Goal: Transaction & Acquisition: Purchase product/service

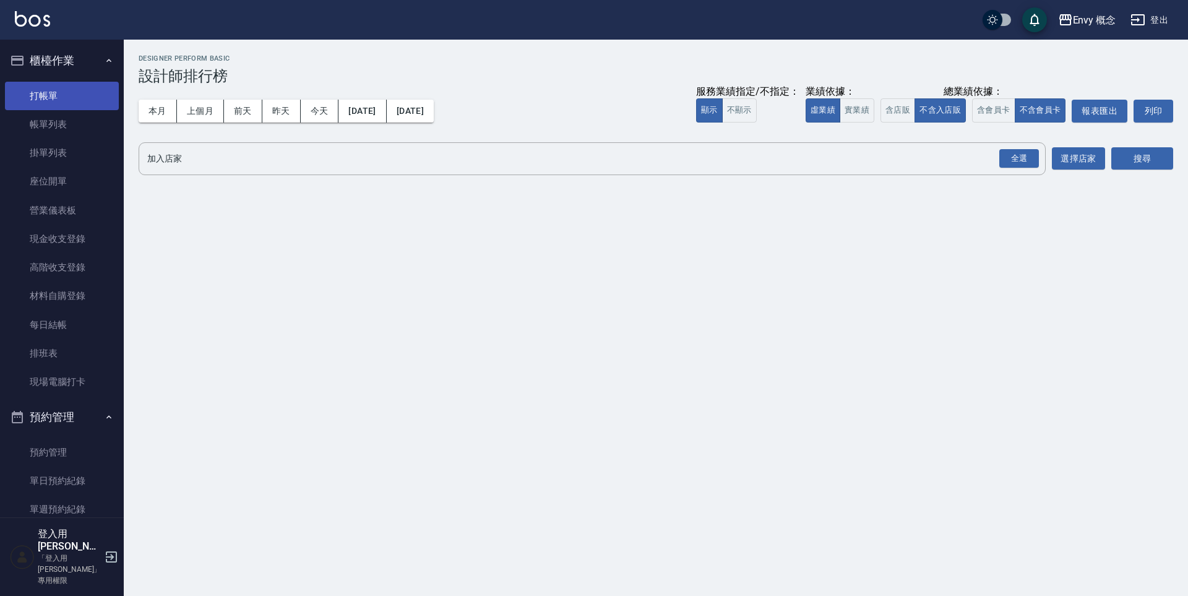
click at [68, 97] on link "打帳單" at bounding box center [62, 96] width 114 height 28
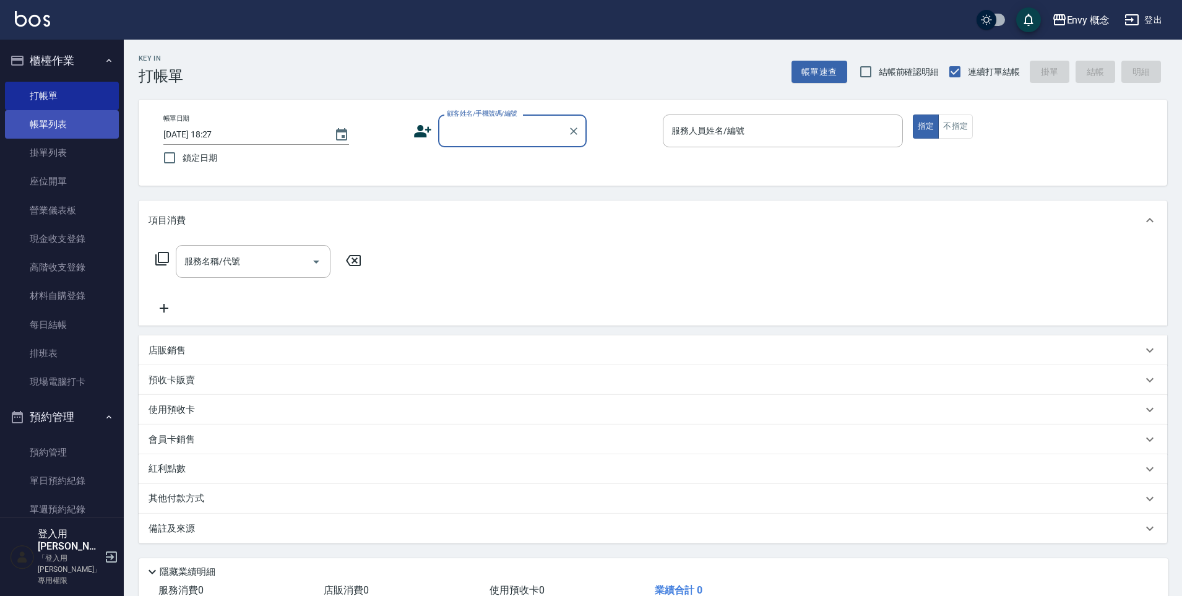
click at [57, 113] on link "帳單列表" at bounding box center [62, 124] width 114 height 28
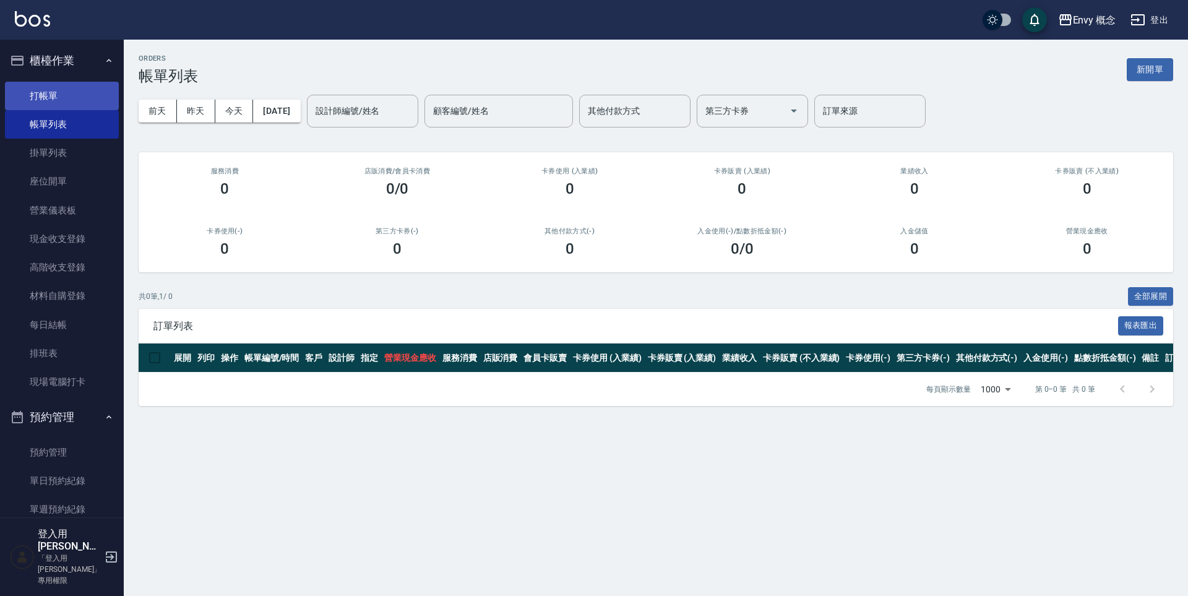
click at [78, 90] on link "打帳單" at bounding box center [62, 96] width 114 height 28
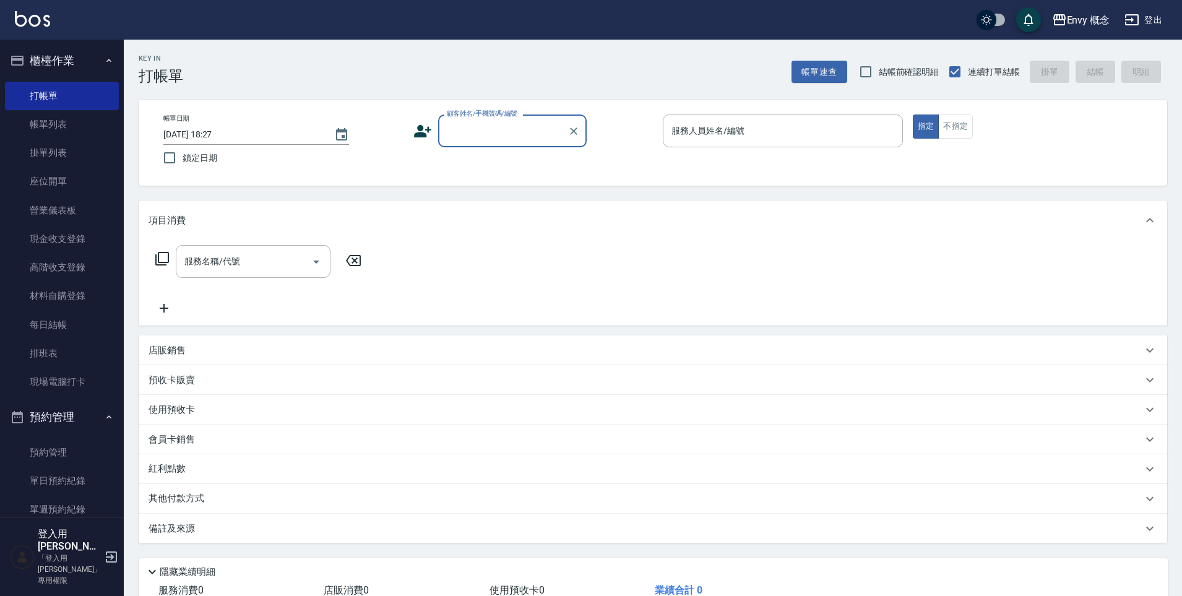
click at [464, 131] on input "顧客姓名/手機號碼/編號" at bounding box center [503, 131] width 119 height 22
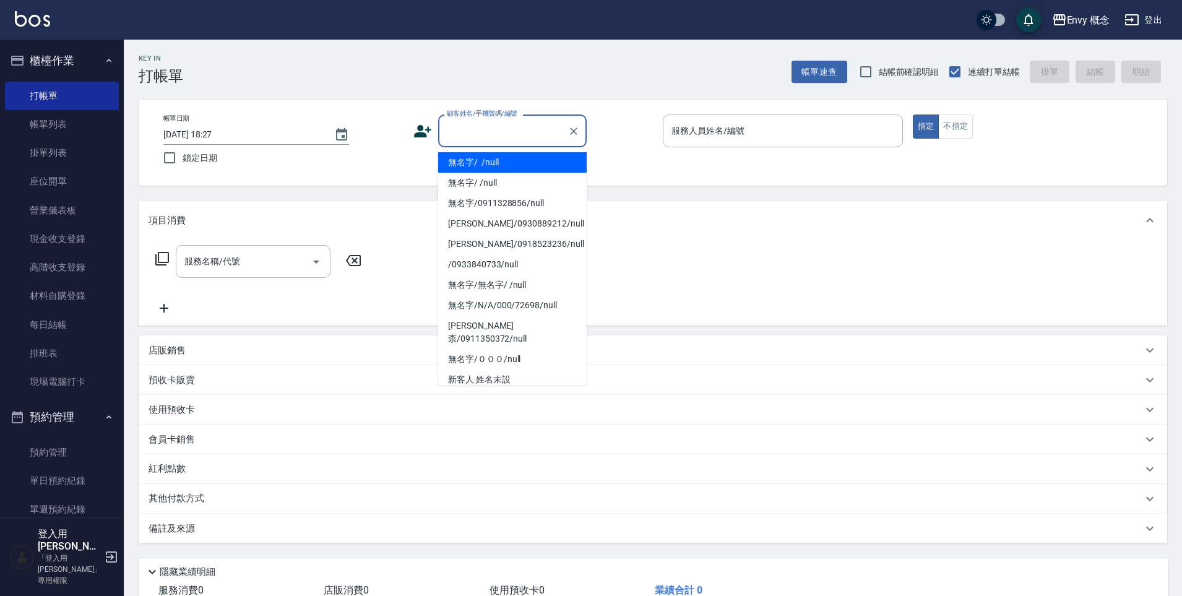
click at [494, 157] on li "無名字/ /null" at bounding box center [512, 162] width 149 height 20
type input "無名字/ /null"
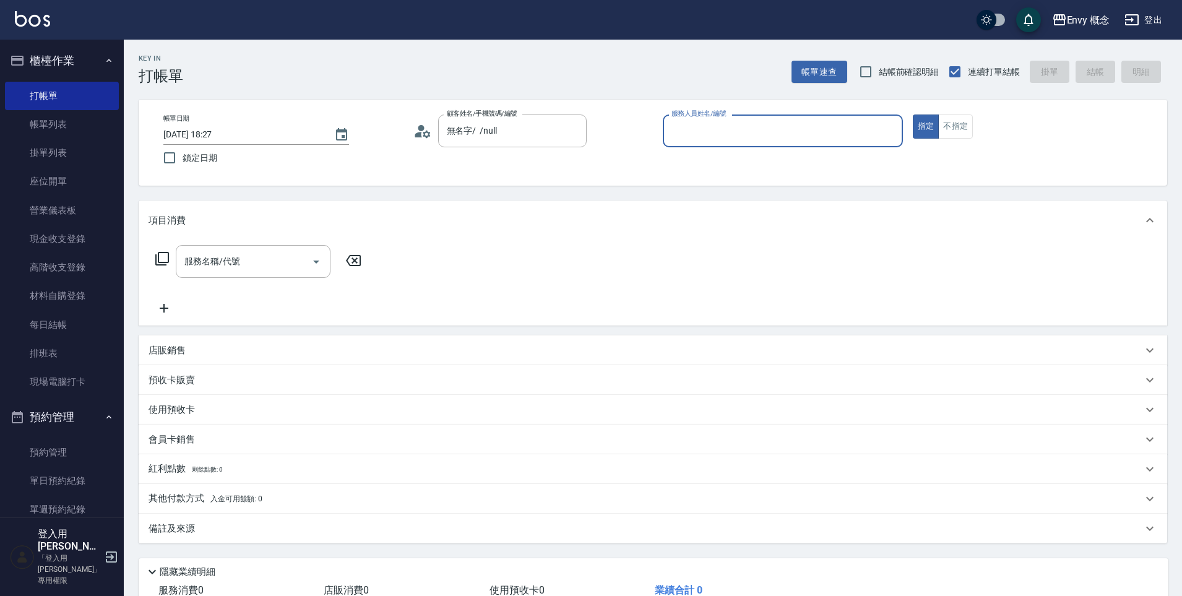
click at [714, 134] on input "服務人員姓名/編號" at bounding box center [782, 131] width 229 height 22
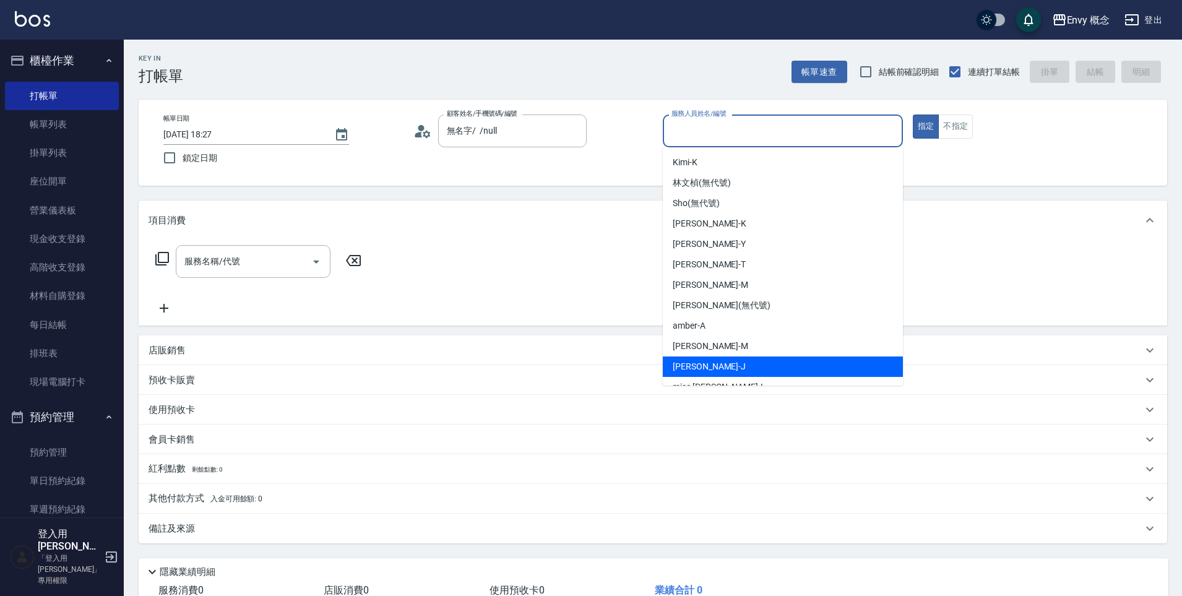
click at [693, 359] on div "[PERSON_NAME]" at bounding box center [783, 367] width 240 height 20
type input "[PERSON_NAME]"
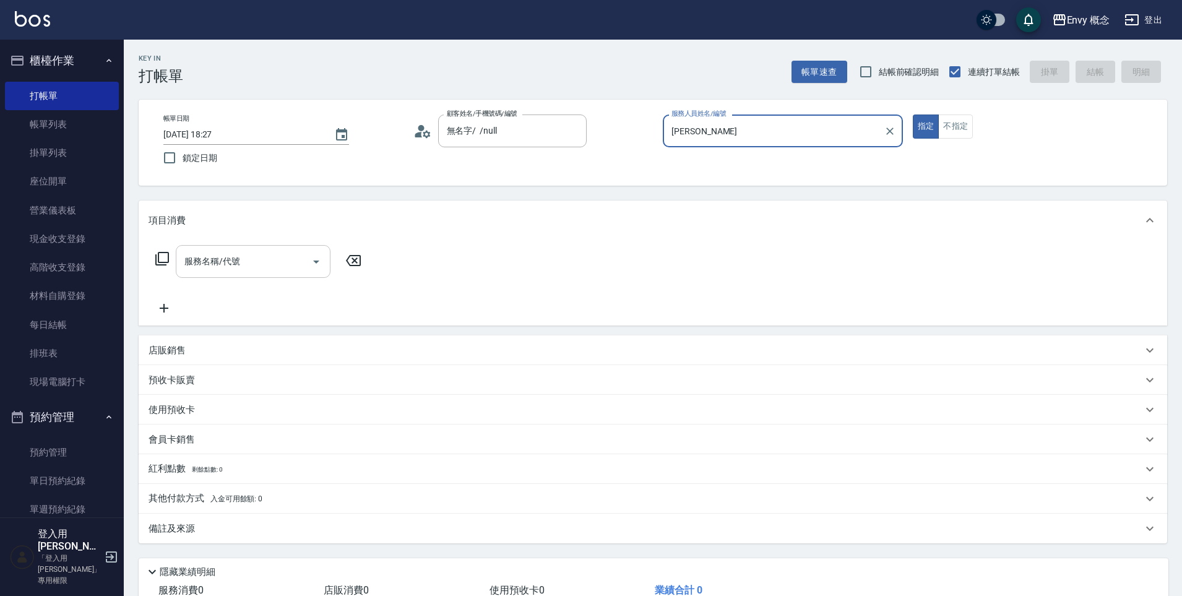
click at [249, 269] on input "服務名稱/代號" at bounding box center [243, 262] width 125 height 22
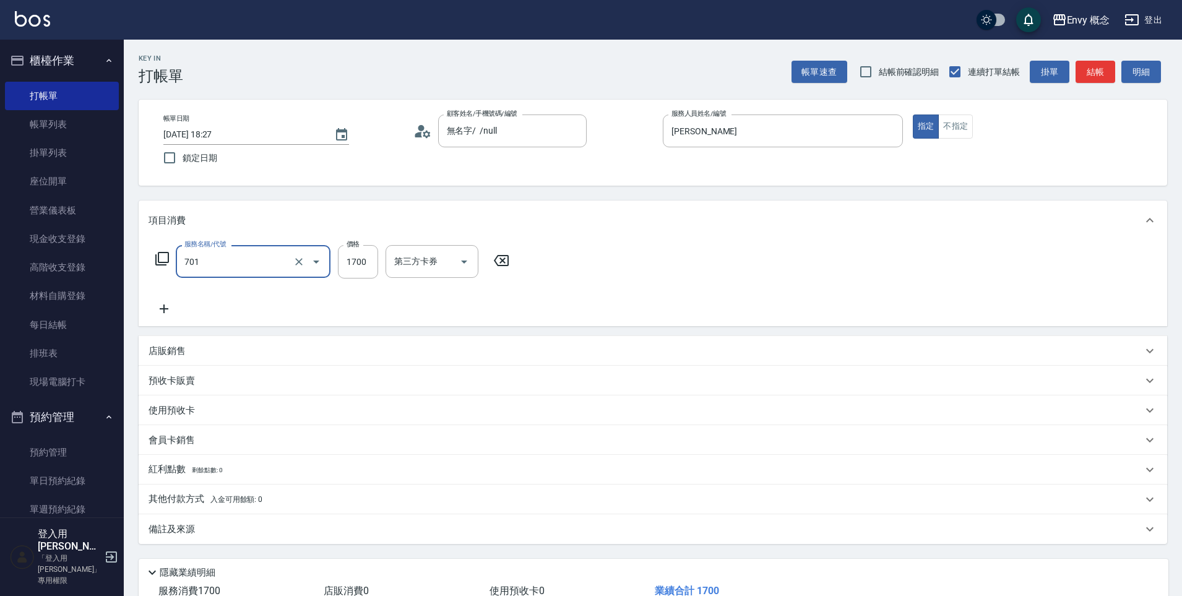
type input "701 染髮(701)"
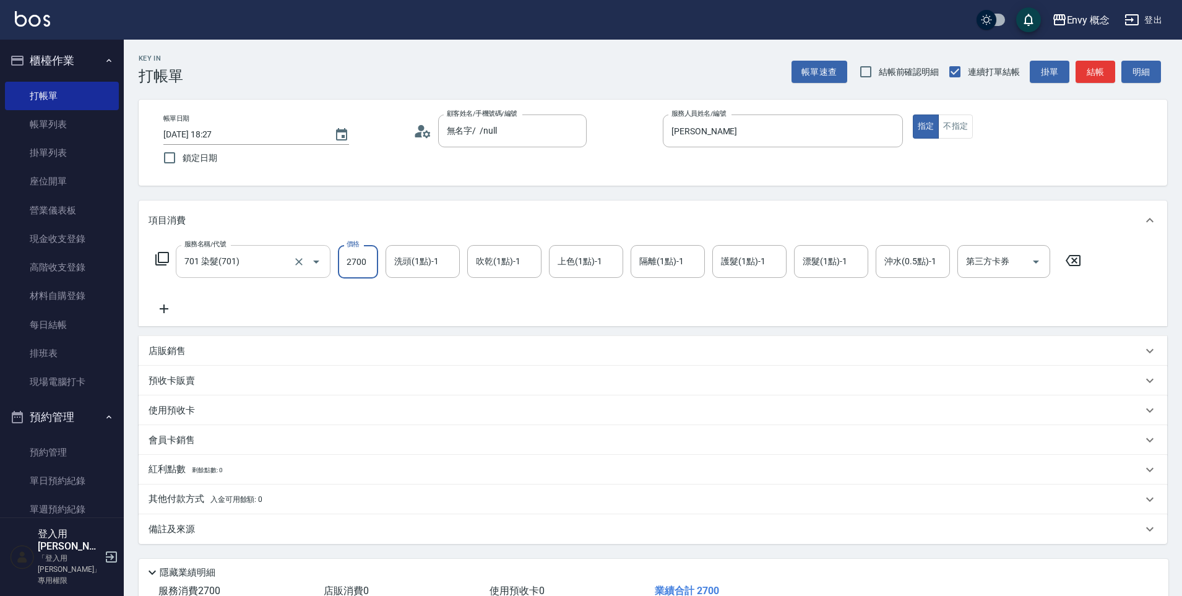
type input "2700"
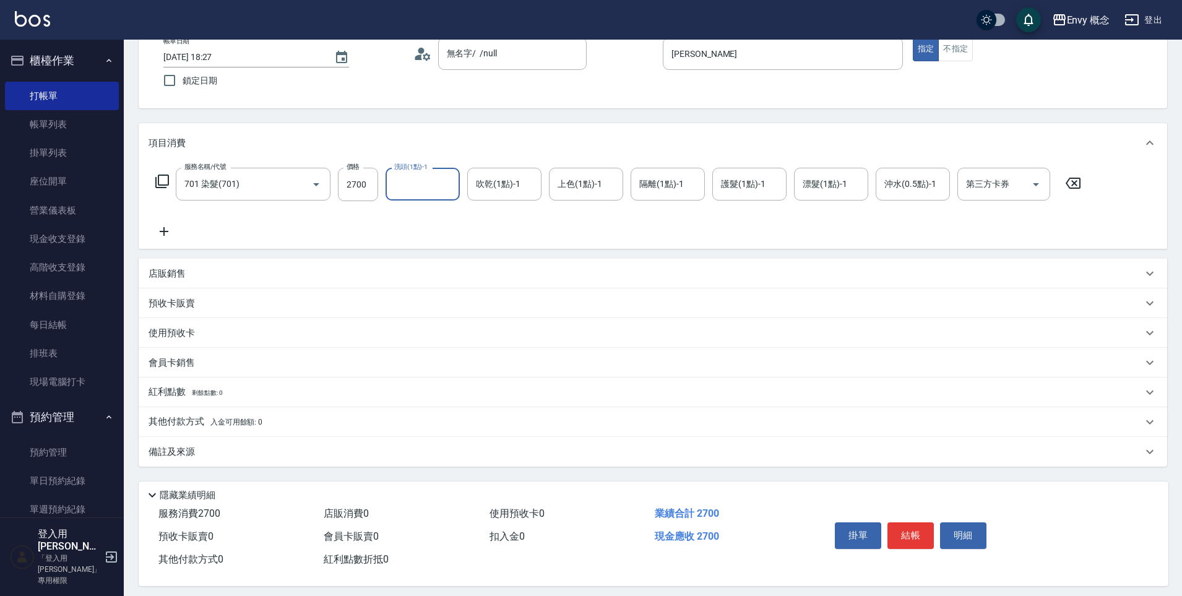
scroll to position [88, 0]
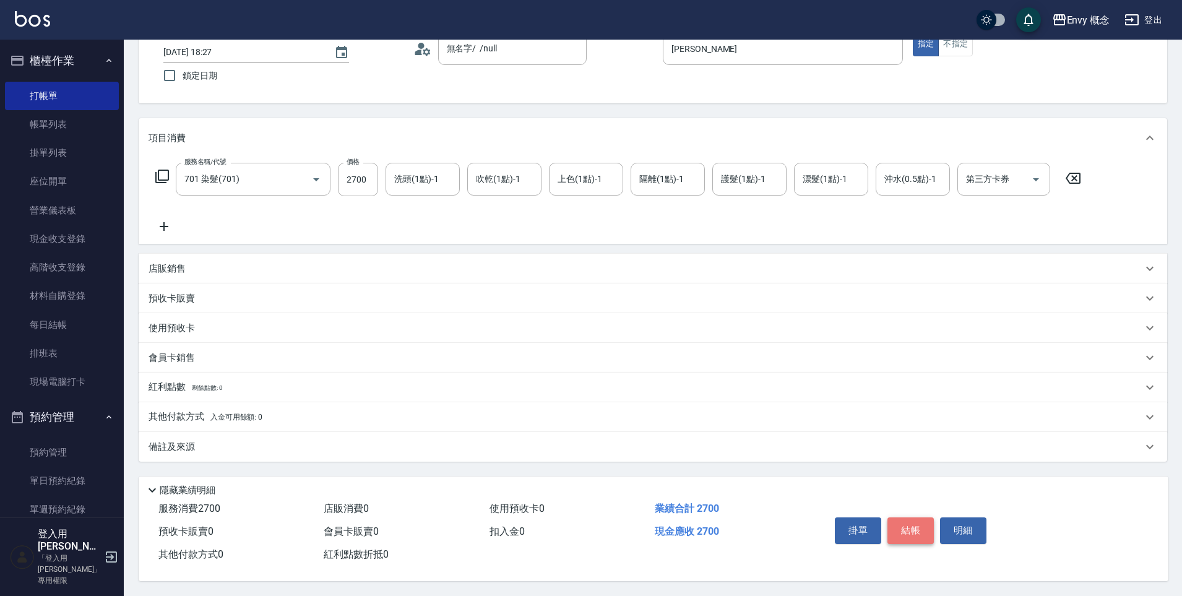
click at [902, 529] on button "結帳" at bounding box center [911, 530] width 46 height 26
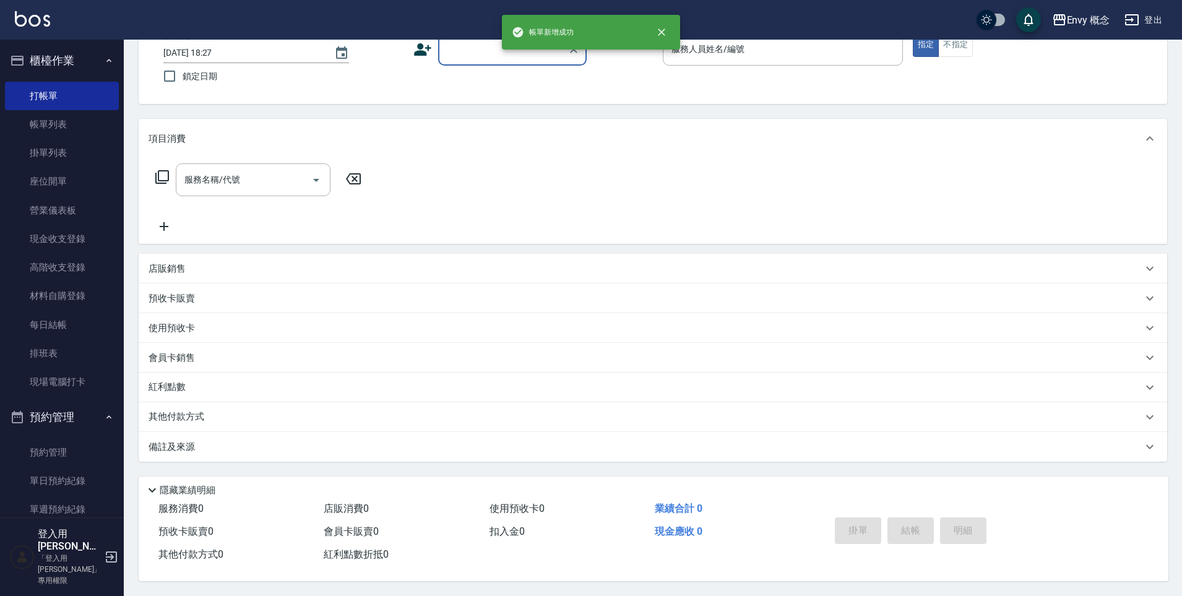
scroll to position [87, 0]
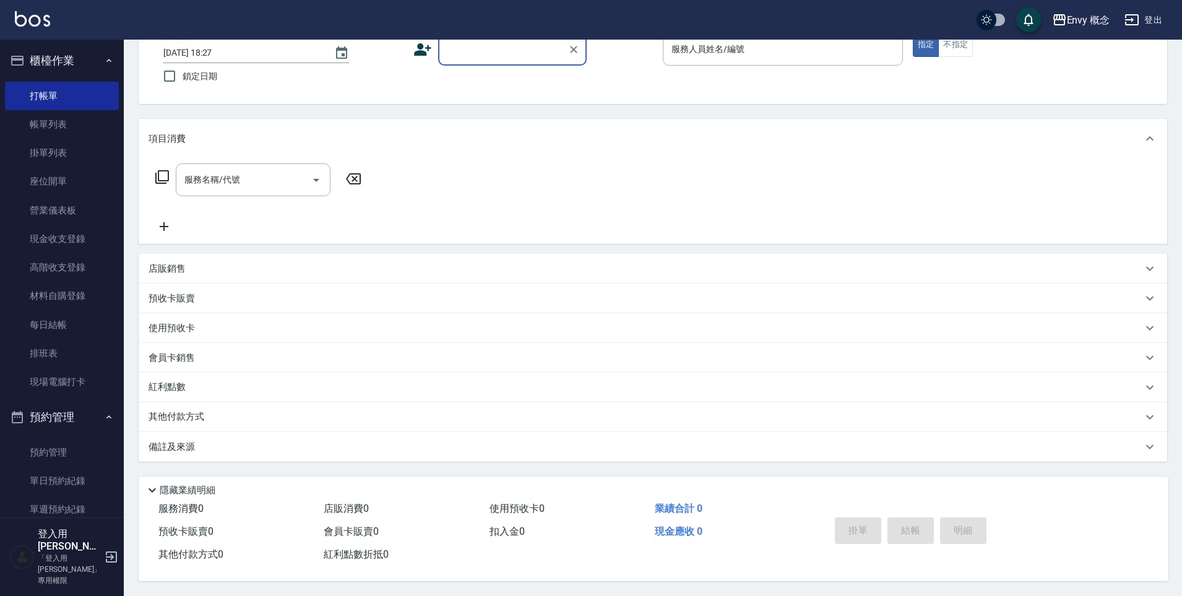
click at [492, 48] on input "顧客姓名/手機號碼/編號" at bounding box center [503, 49] width 119 height 22
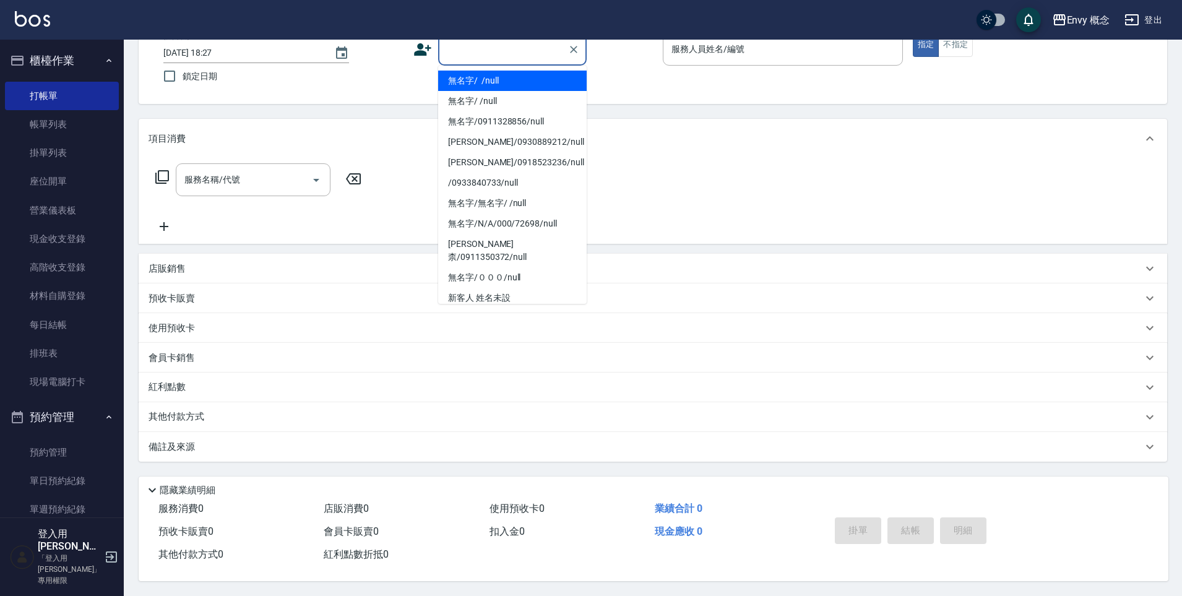
drag, startPoint x: 509, startPoint y: 76, endPoint x: 709, endPoint y: 51, distance: 202.1
click at [509, 76] on li "無名字/ /null" at bounding box center [512, 81] width 149 height 20
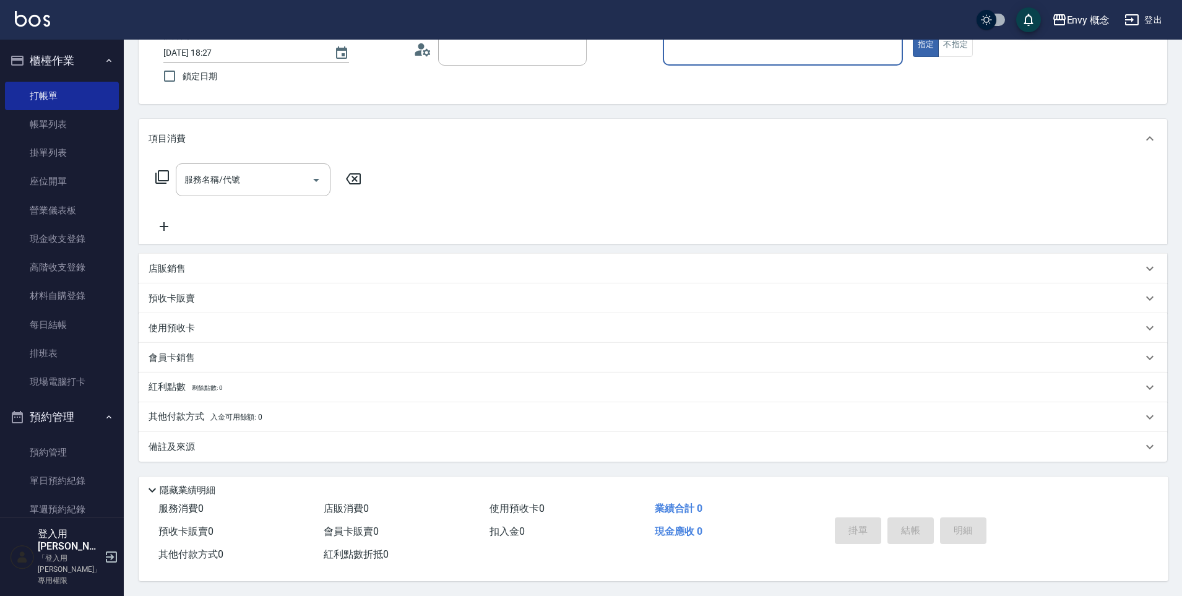
type input "無名字/ /null"
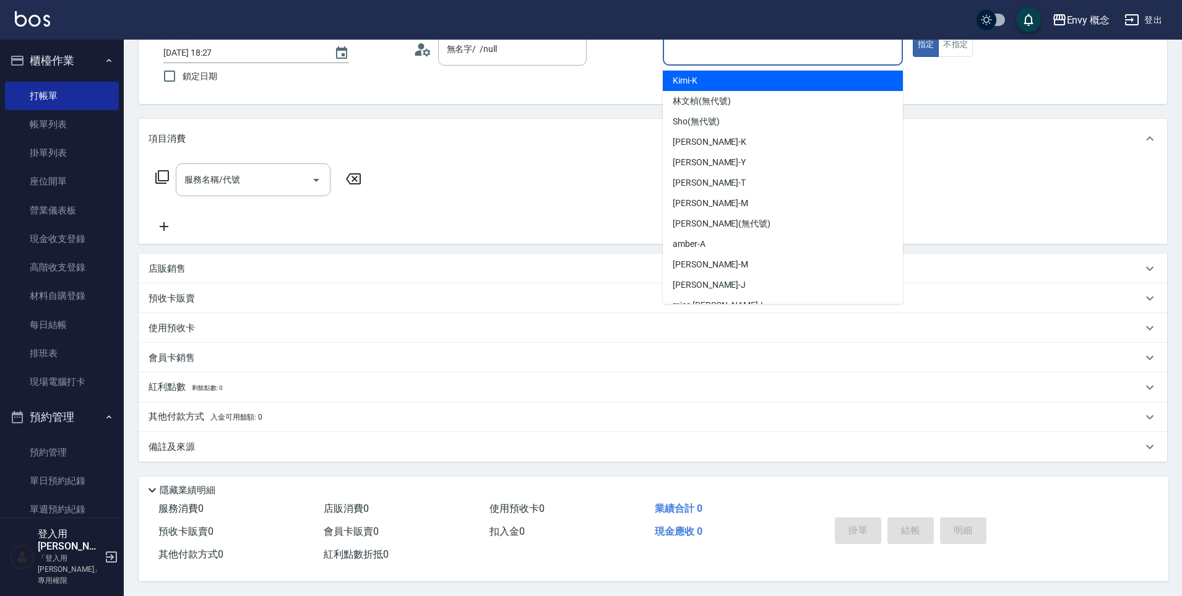
click at [714, 50] on input "服務人員姓名/編號" at bounding box center [782, 49] width 229 height 22
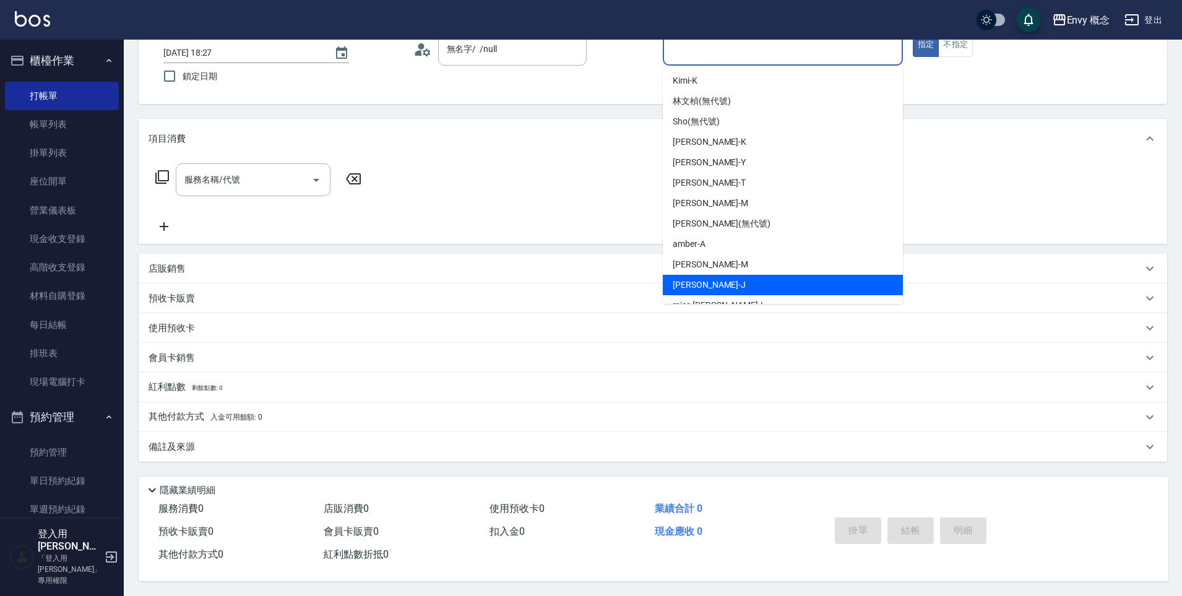
click at [698, 279] on span "[PERSON_NAME]" at bounding box center [709, 285] width 73 height 13
type input "[PERSON_NAME]"
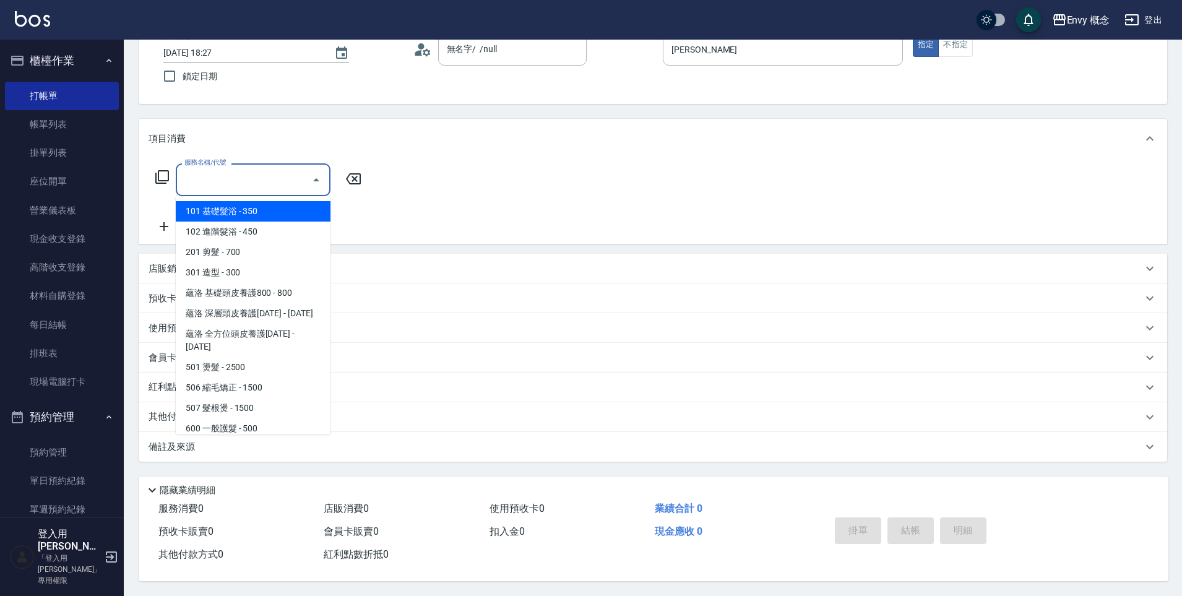
drag, startPoint x: 290, startPoint y: 178, endPoint x: 280, endPoint y: 190, distance: 16.2
click at [290, 178] on input "服務名稱/代號" at bounding box center [243, 180] width 125 height 22
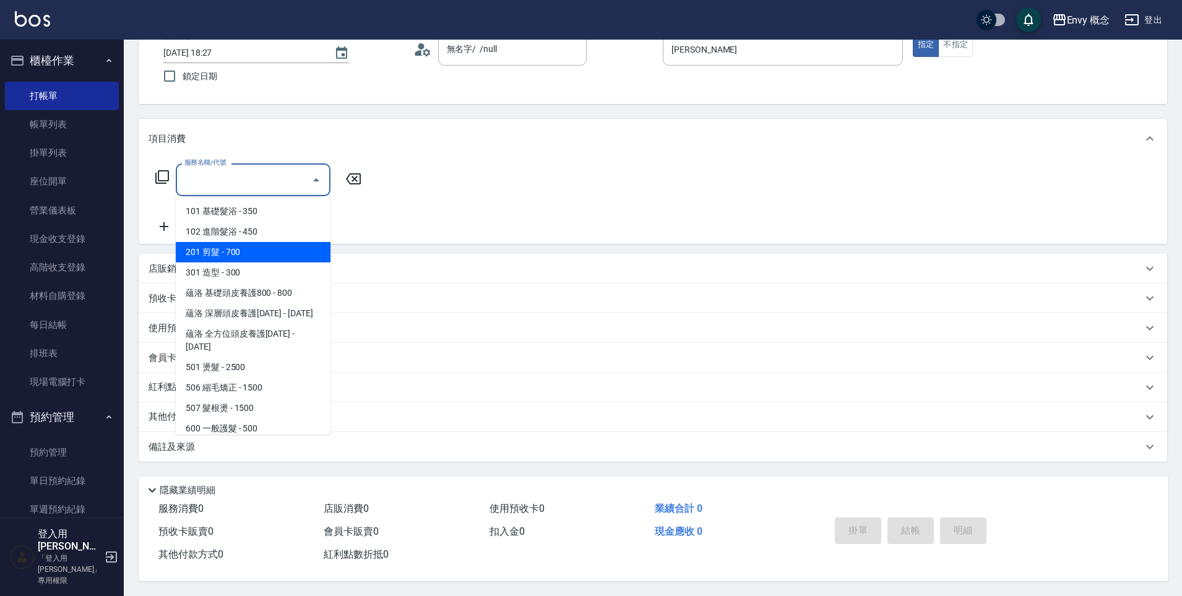
drag, startPoint x: 231, startPoint y: 246, endPoint x: 295, endPoint y: 217, distance: 70.4
click at [231, 246] on span "201 剪髮 - 700" at bounding box center [253, 252] width 155 height 20
type input "201 剪髮(201)"
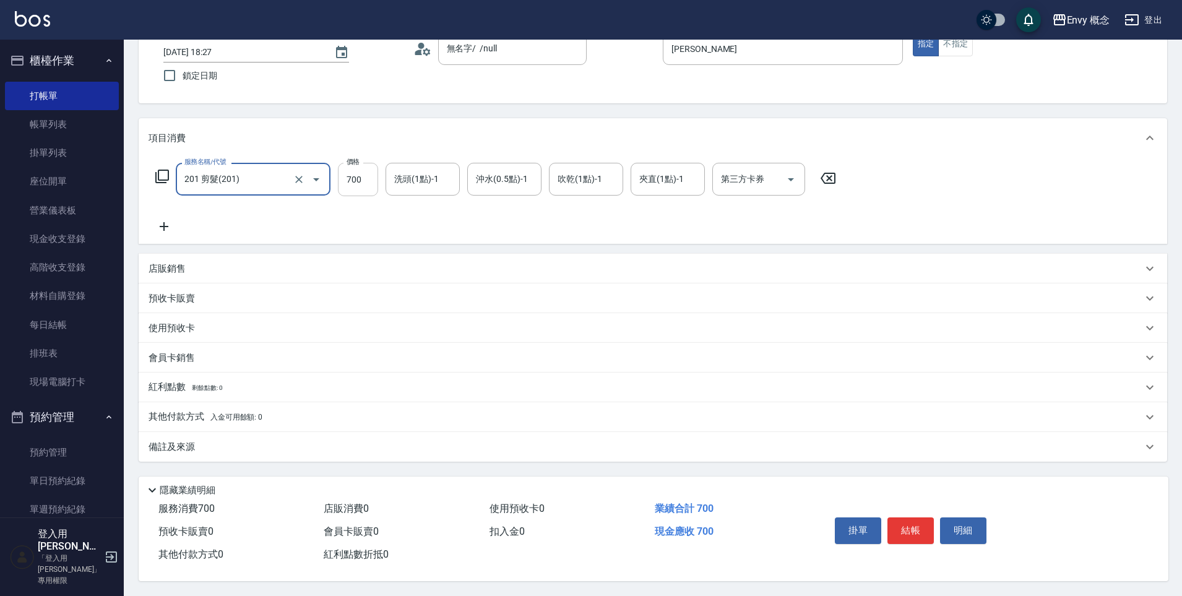
click at [368, 176] on input "700" at bounding box center [358, 179] width 40 height 33
type input "2100"
click at [165, 402] on div "其他付款方式 入金可用餘額: 0" at bounding box center [653, 417] width 1029 height 30
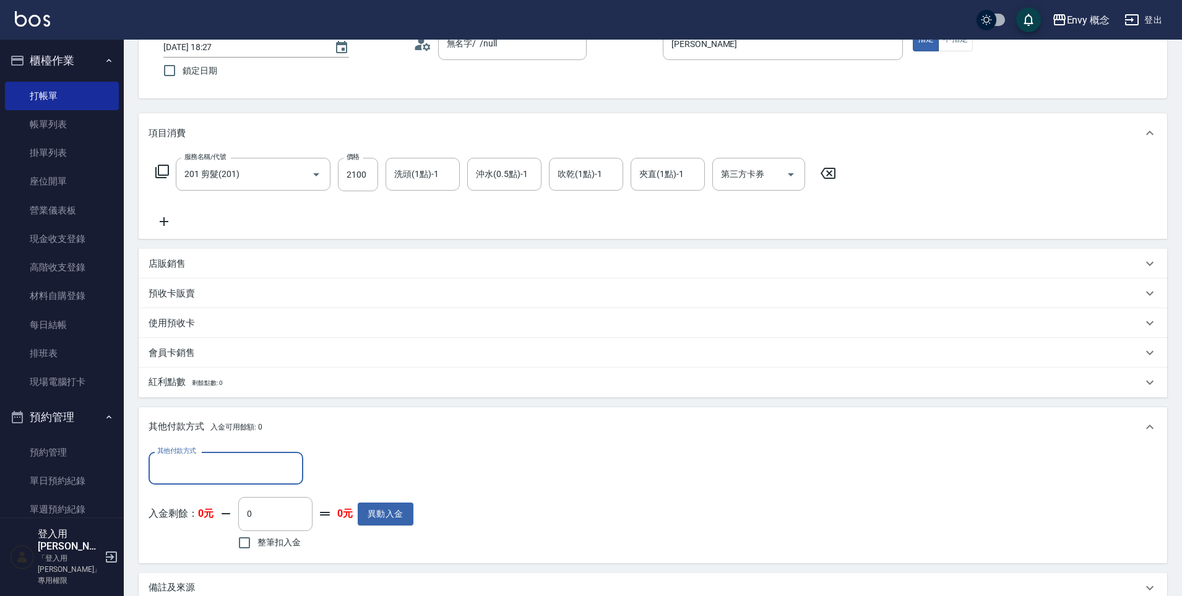
scroll to position [0, 0]
click at [203, 475] on input "其他付款方式" at bounding box center [226, 468] width 144 height 22
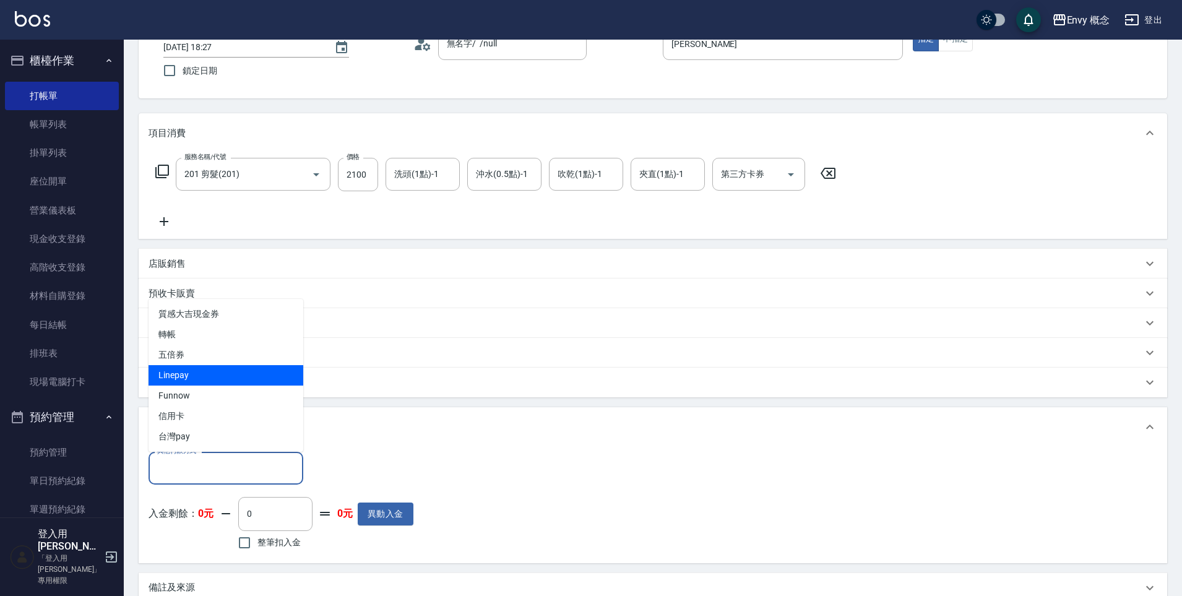
click at [199, 373] on span "Linepay" at bounding box center [226, 375] width 155 height 20
type input "Linepay"
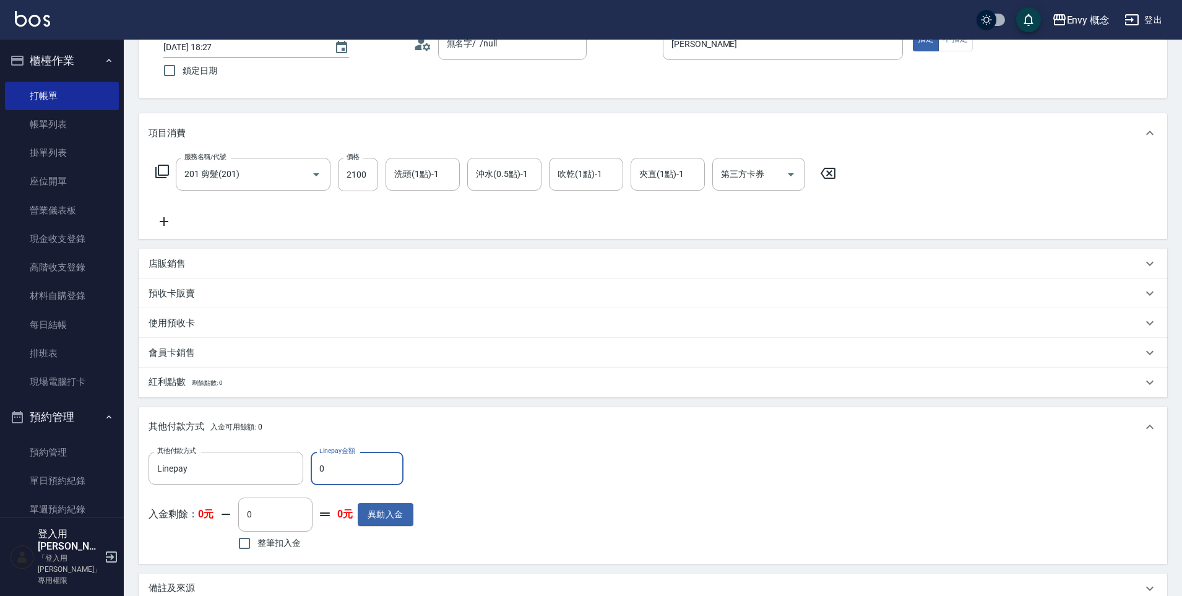
click at [345, 471] on input "0" at bounding box center [357, 468] width 93 height 33
type input "1400"
click at [653, 456] on div "其他付款方式 Linepay 其他付款方式 Linepay金額 1400 Linepay金額 入金剩餘： 0元 0 ​ 整筆扣入金 0元 異動入金" at bounding box center [653, 503] width 1009 height 102
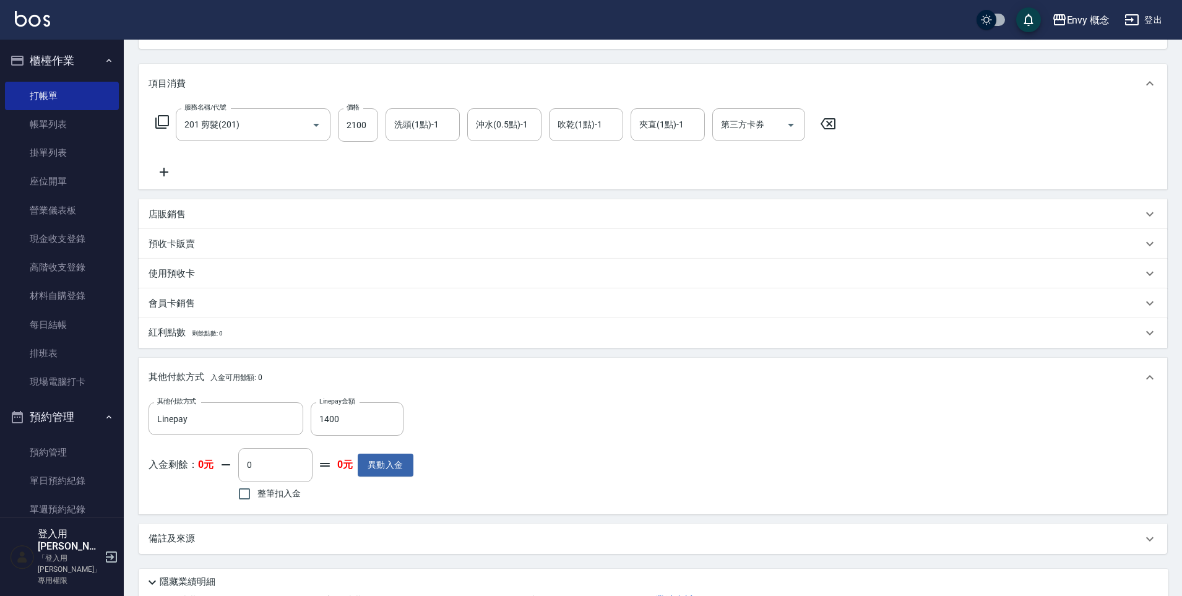
scroll to position [235, 0]
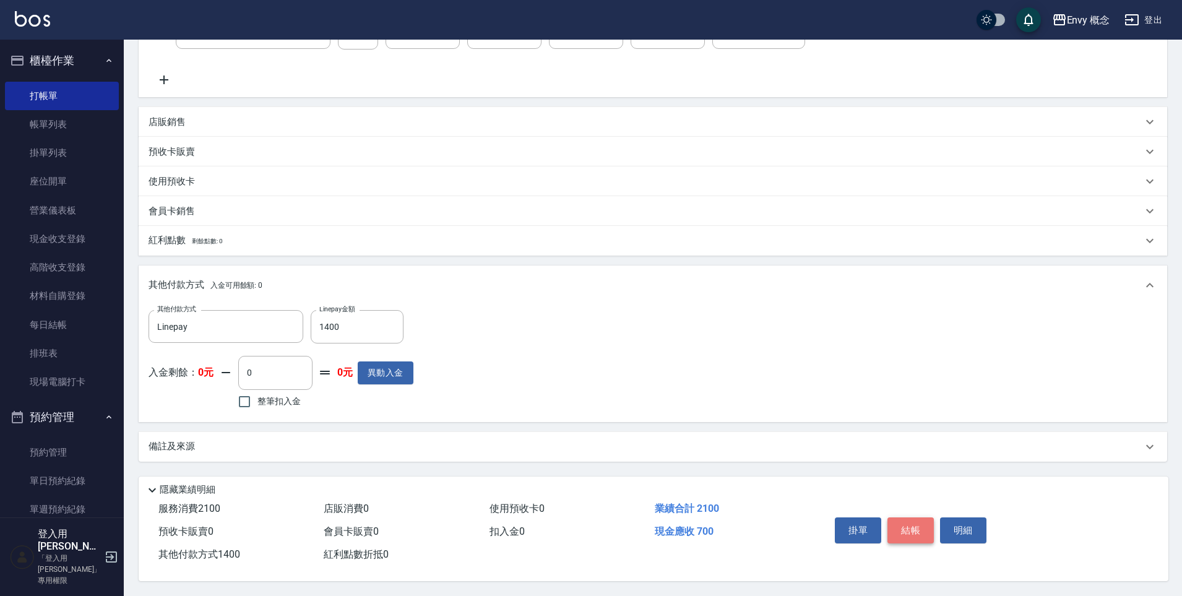
click at [902, 521] on button "結帳" at bounding box center [911, 530] width 46 height 26
type input "[DATE] 18:28"
